Goal: Task Accomplishment & Management: Manage account settings

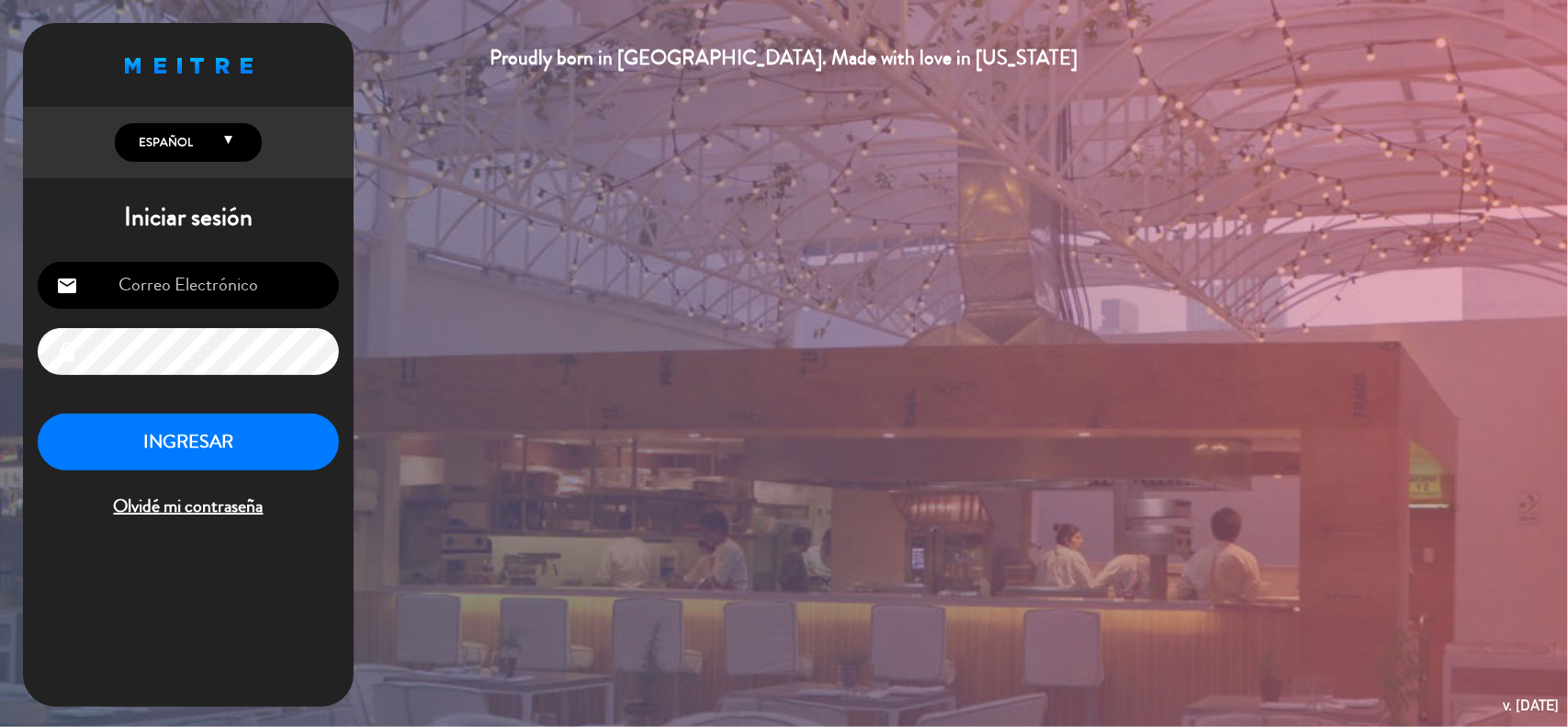
type input "[EMAIL_ADDRESS][DOMAIN_NAME]"
click at [189, 443] on button "INGRESAR" at bounding box center [189, 442] width 301 height 58
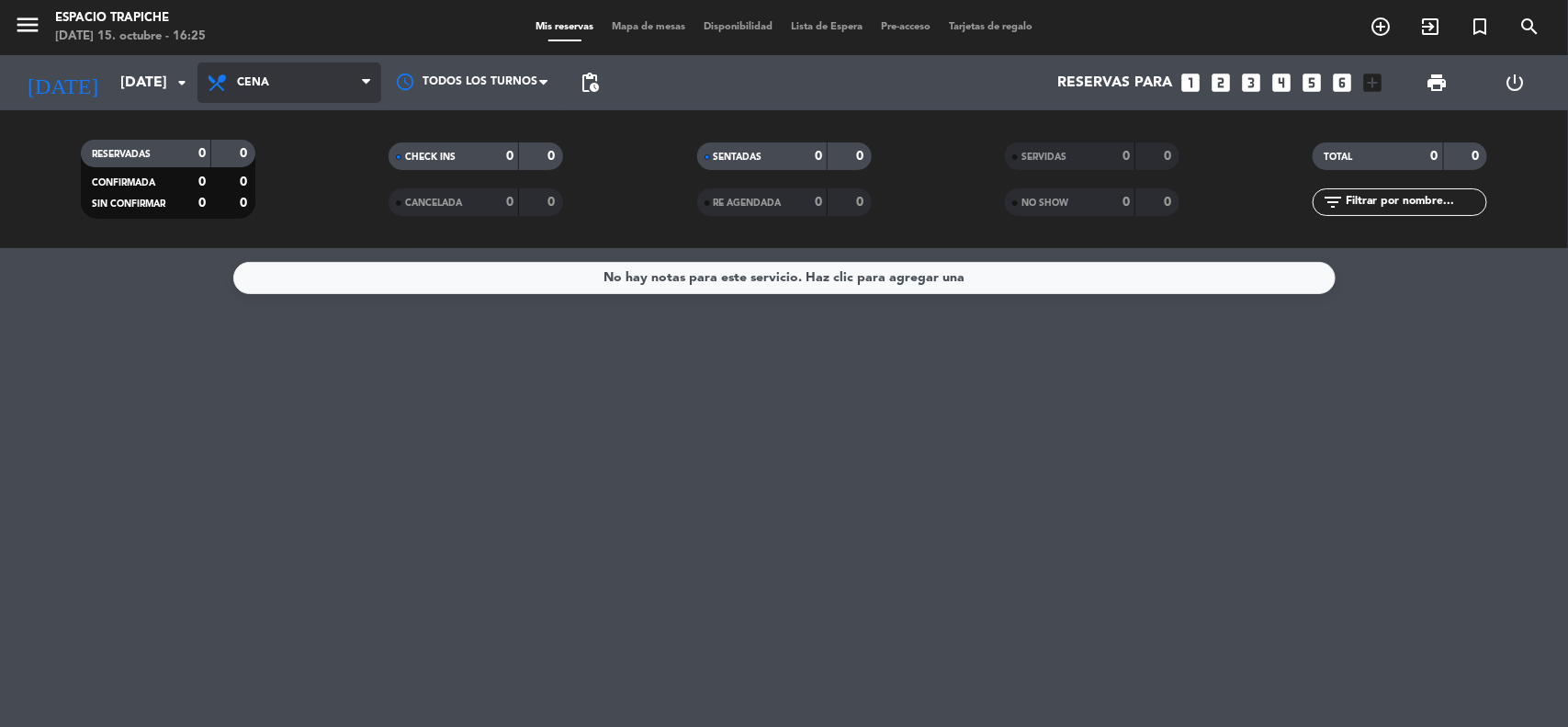
click at [301, 71] on span "Cena" at bounding box center [289, 83] width 184 height 40
click at [285, 162] on div "menu Espacio Trapiche [DATE] 15. octubre - 16:25 Mis reservas Mapa de mesas Dis…" at bounding box center [784, 124] width 1568 height 248
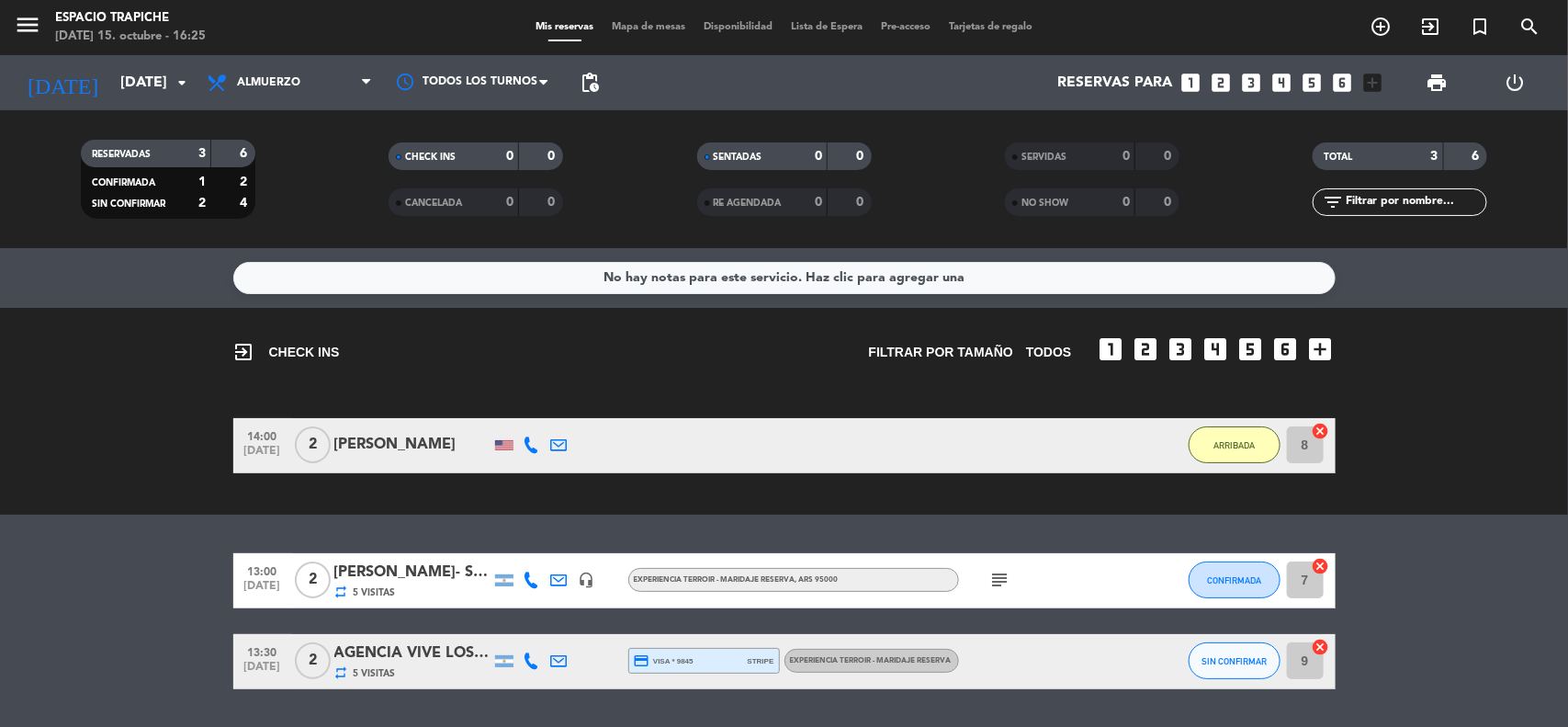
scroll to position [52, 0]
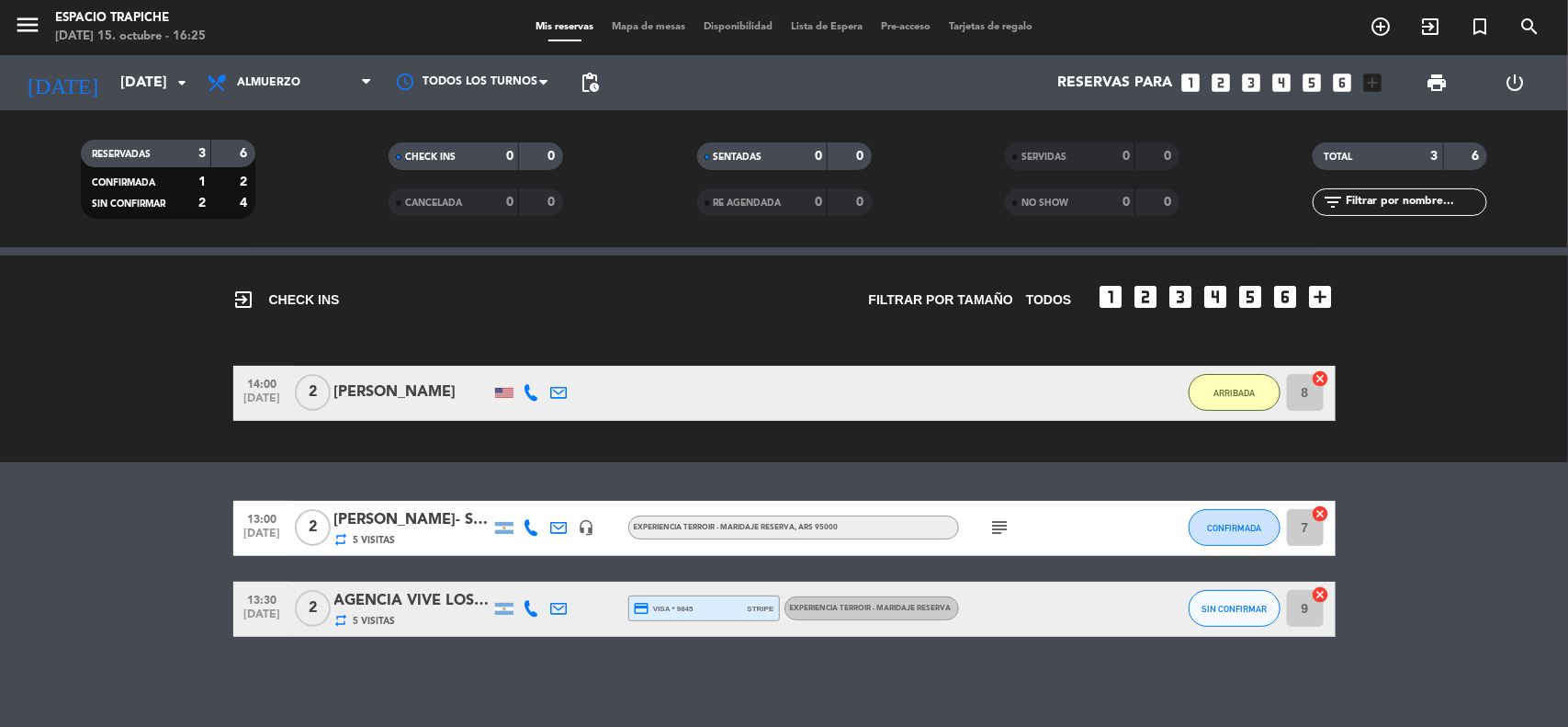
click at [553, 608] on icon at bounding box center [559, 608] width 16 height 16
click at [697, 575] on span "Copiar" at bounding box center [716, 576] width 39 height 19
click at [635, 575] on div "13:00 [DATE] 2 [PERSON_NAME]- Serv. Tur. [PERSON_NAME] SAS repeat 5 Visitas hea…" at bounding box center [784, 569] width 1102 height 136
click at [558, 609] on icon at bounding box center [559, 608] width 16 height 16
click at [697, 567] on span "Copiar" at bounding box center [716, 576] width 39 height 19
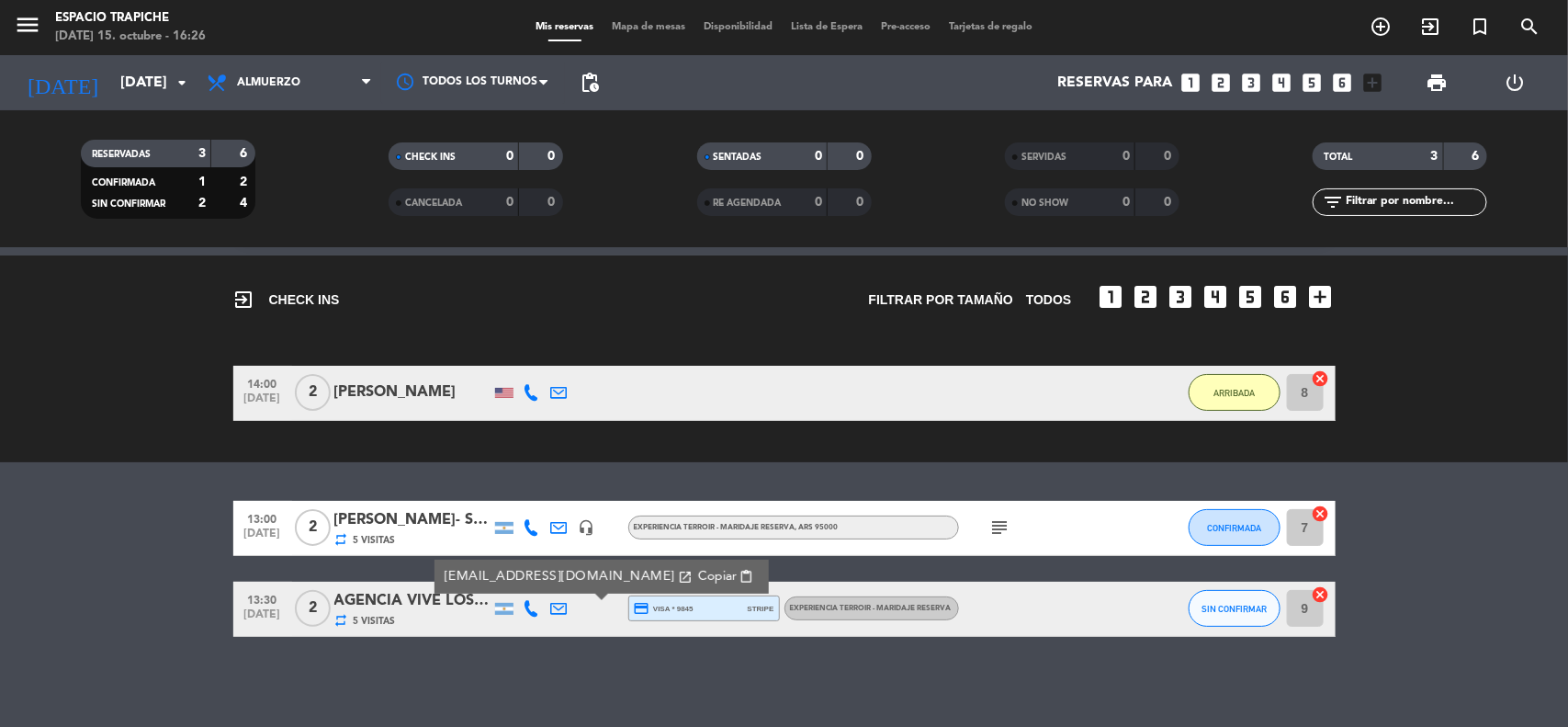
click at [646, 567] on div "13:00 [DATE] 2 [PERSON_NAME]- Serv. Tur. [PERSON_NAME] SAS repeat 5 Visitas hea…" at bounding box center [784, 569] width 1102 height 136
click at [563, 607] on icon at bounding box center [559, 608] width 16 height 16
click at [553, 611] on icon at bounding box center [559, 608] width 16 height 16
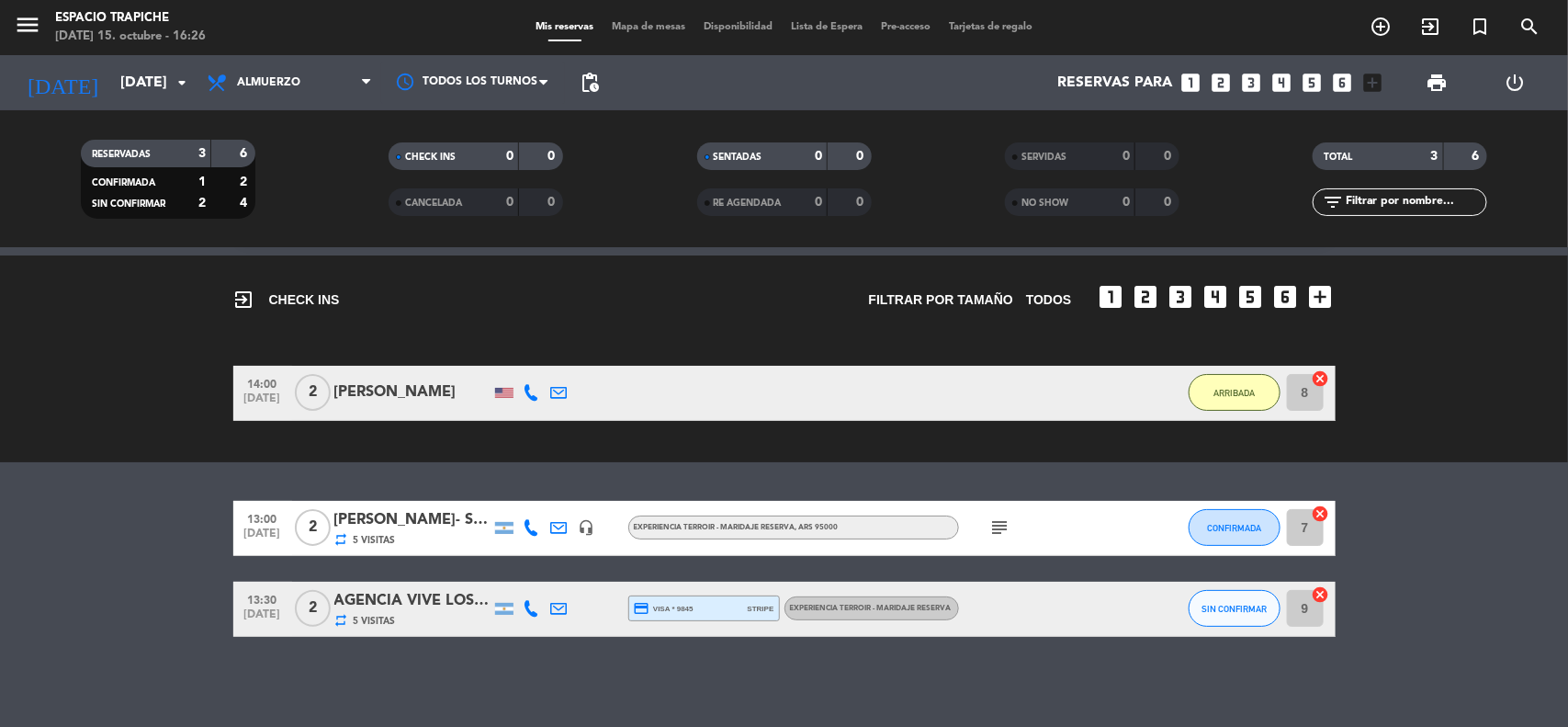
click at [567, 600] on icon at bounding box center [559, 608] width 16 height 16
click at [560, 605] on icon at bounding box center [559, 608] width 16 height 16
click at [697, 572] on span "Copiar" at bounding box center [716, 576] width 39 height 19
